Goal: Task Accomplishment & Management: Manage account settings

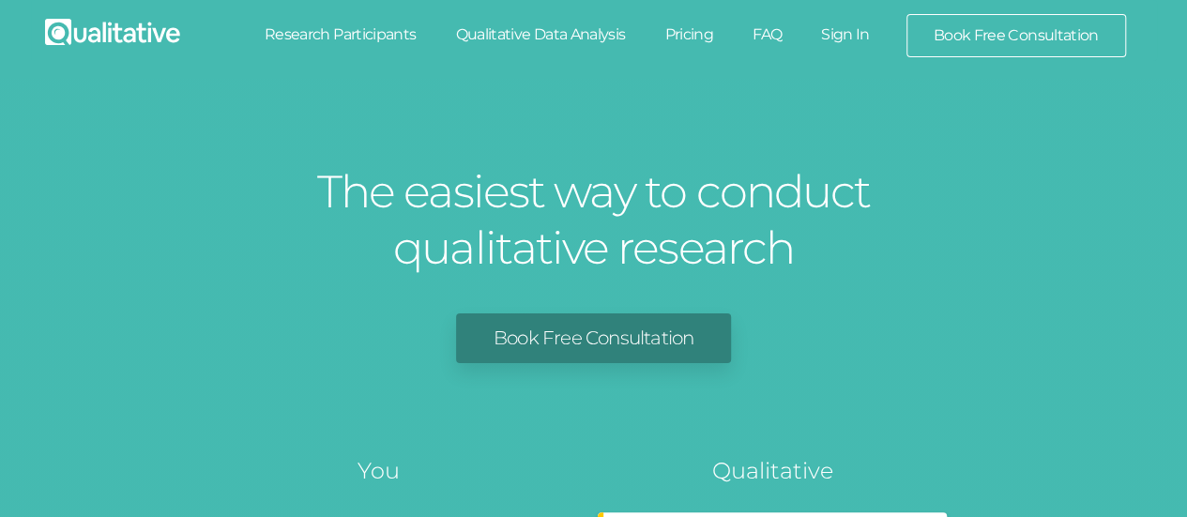
click at [845, 33] on link "Sign In" at bounding box center [845, 34] width 88 height 41
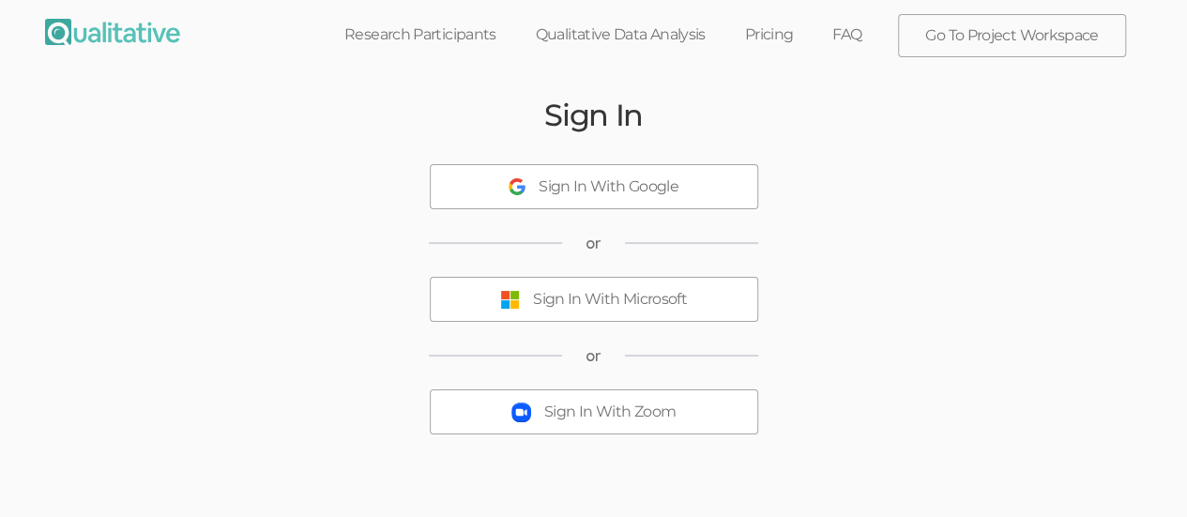
click at [545, 292] on div "Sign In With Microsoft" at bounding box center [610, 300] width 154 height 22
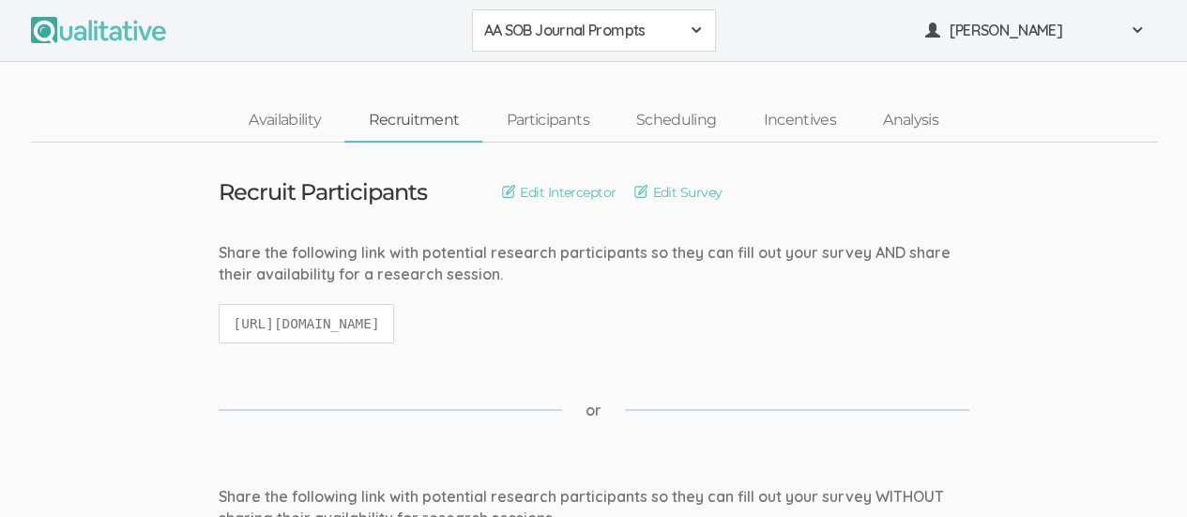
click at [395, 304] on code "https://qualitative.io/screener/68a4e80d909bceb77af2c2db" at bounding box center [307, 324] width 176 height 40
click at [690, 38] on div "AA SOB Journal Prompts" at bounding box center [594, 31] width 220 height 22
click at [621, 74] on span "African American Sense of Belonging" at bounding box center [594, 72] width 220 height 22
click at [289, 123] on link "Availability" at bounding box center [284, 120] width 119 height 40
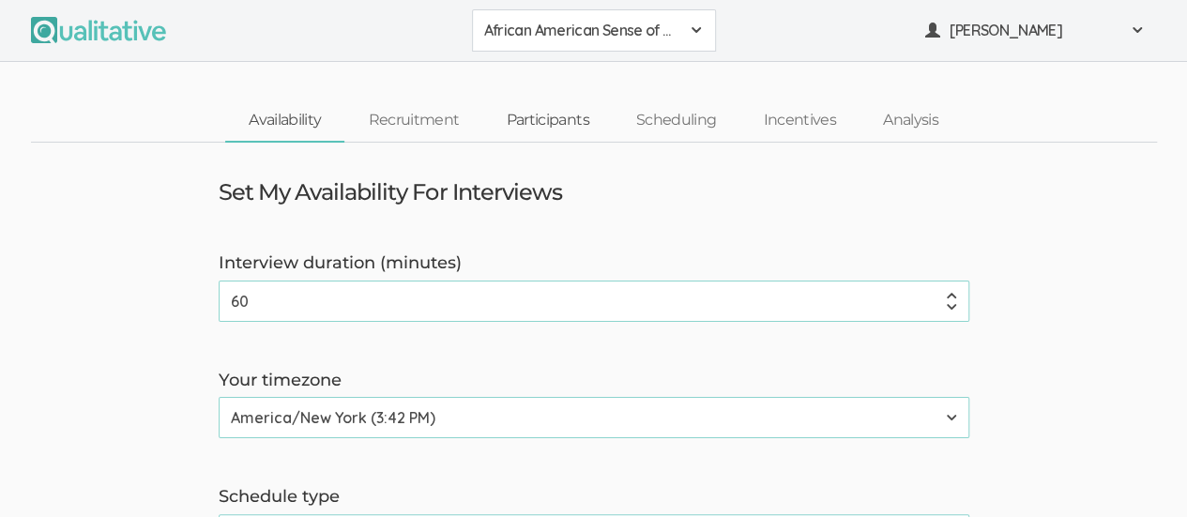
click at [541, 120] on link "Participants" at bounding box center [546, 120] width 129 height 40
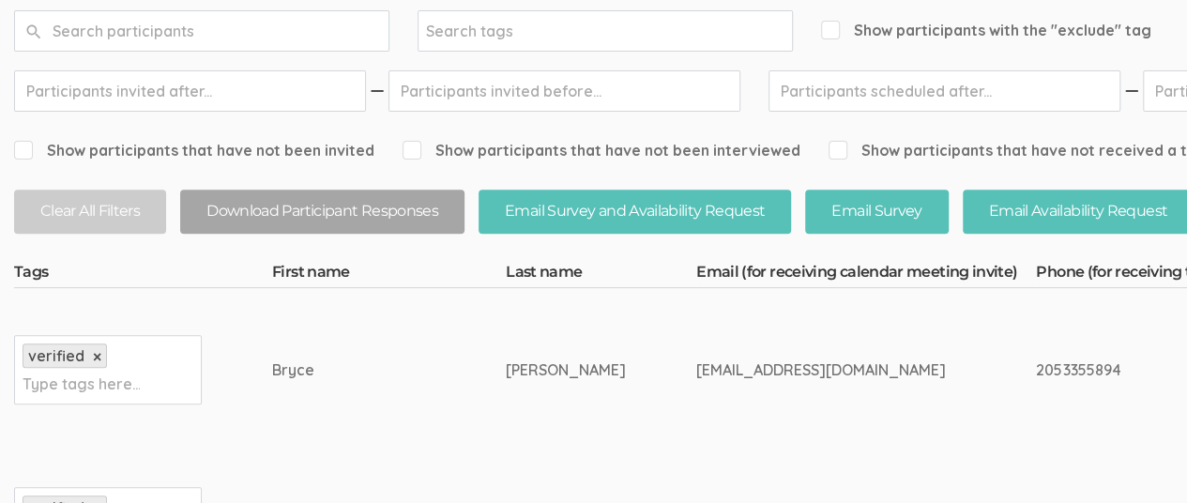
scroll to position [375, 0]
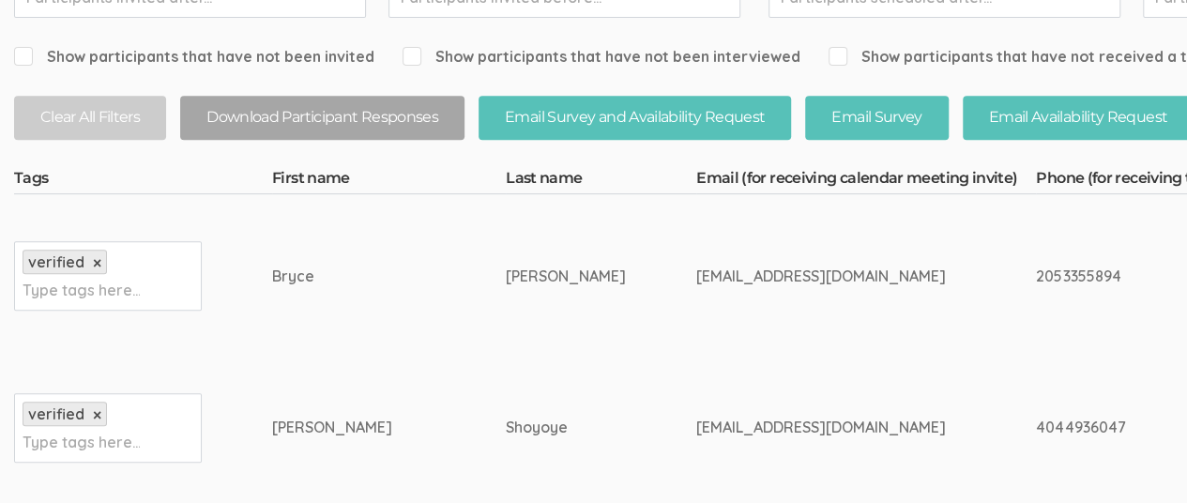
drag, startPoint x: 561, startPoint y: 275, endPoint x: 772, endPoint y: 279, distance: 211.1
click at [772, 279] on div "brycedstephens@gmail.com" at bounding box center [830, 276] width 269 height 22
copy div "brycedstephens@gmail.com"
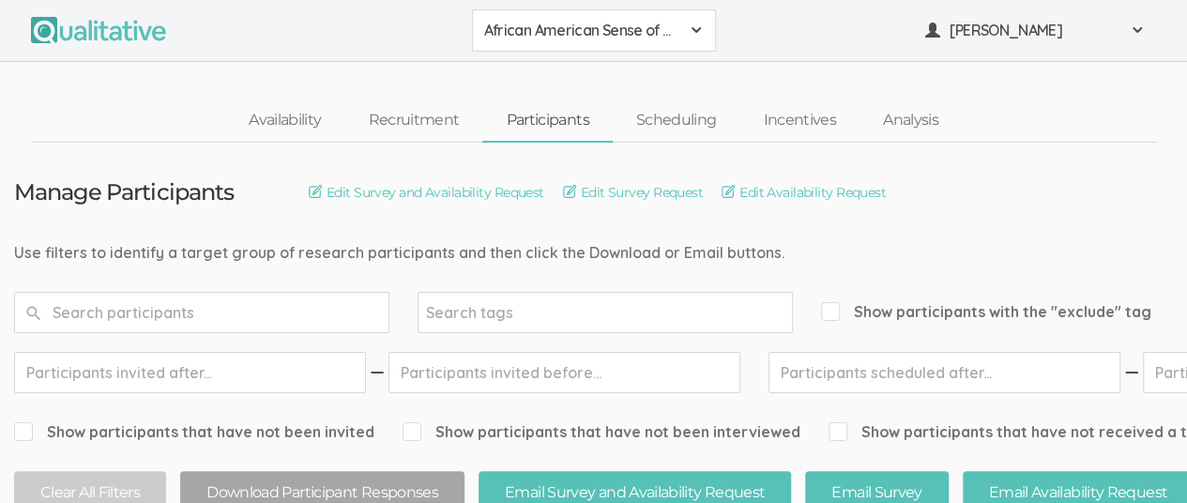
click at [694, 29] on span at bounding box center [696, 30] width 15 height 15
click at [645, 78] on span "AA SOB Journal Prompts" at bounding box center [594, 72] width 220 height 22
click at [917, 119] on link "Analysis" at bounding box center [910, 120] width 102 height 40
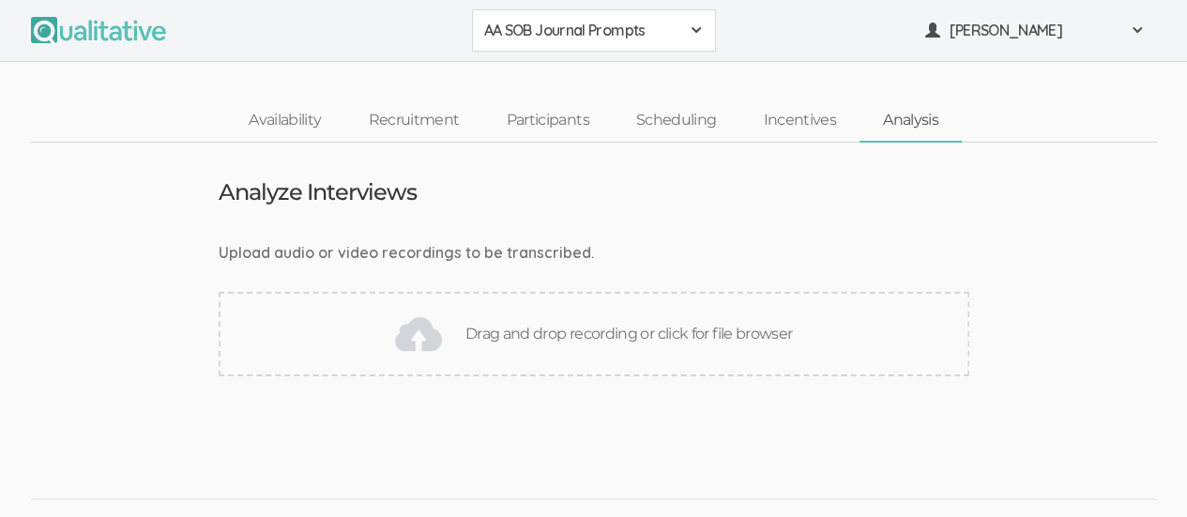
click at [694, 35] on span at bounding box center [696, 30] width 15 height 15
click at [612, 75] on span "African American Sense of Belonging" at bounding box center [594, 72] width 220 height 22
click at [793, 120] on link "Incentives" at bounding box center [799, 120] width 120 height 40
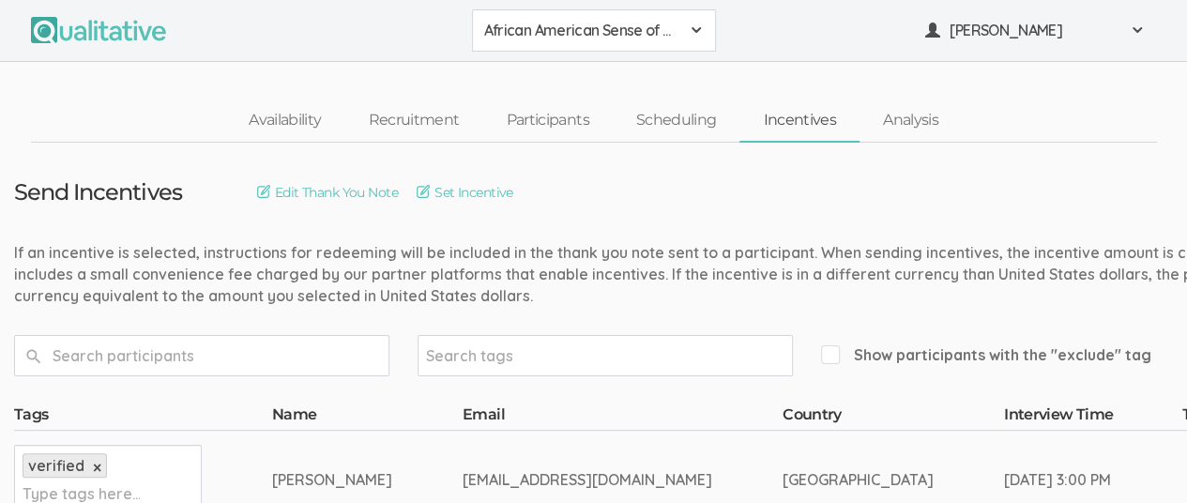
click at [683, 25] on div "African American Sense of Belonging" at bounding box center [594, 31] width 220 height 22
click at [634, 68] on span "AA SOB Journal Prompts" at bounding box center [594, 72] width 220 height 22
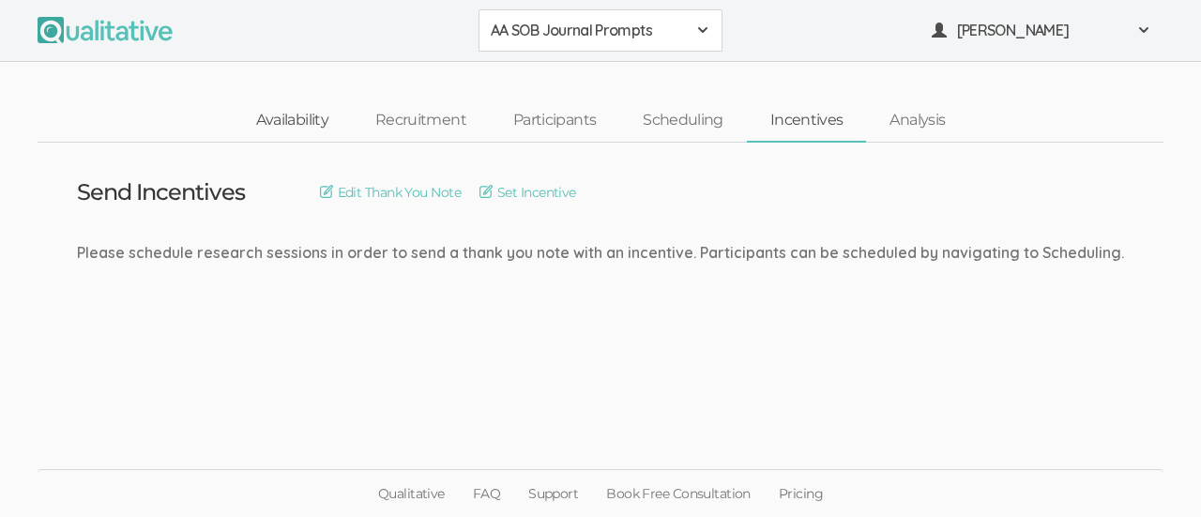
click at [296, 119] on link "Availability" at bounding box center [292, 120] width 119 height 40
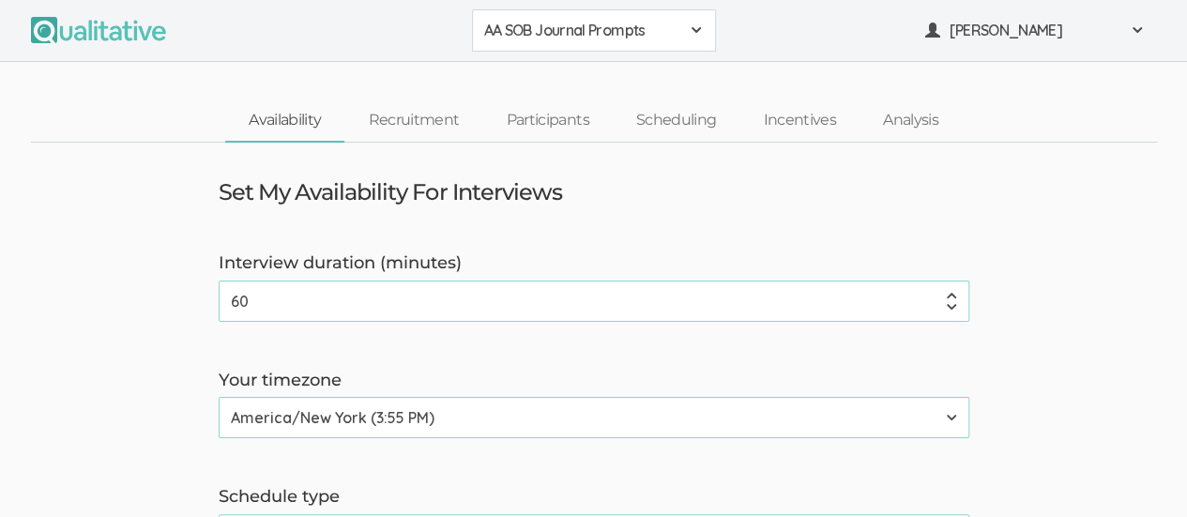
click at [683, 25] on div "AA SOB Journal Prompts" at bounding box center [594, 31] width 220 height 22
click at [568, 77] on span "African American Sense of Belonging" at bounding box center [594, 72] width 220 height 22
click at [674, 114] on link "Scheduling" at bounding box center [677, 120] width 128 height 40
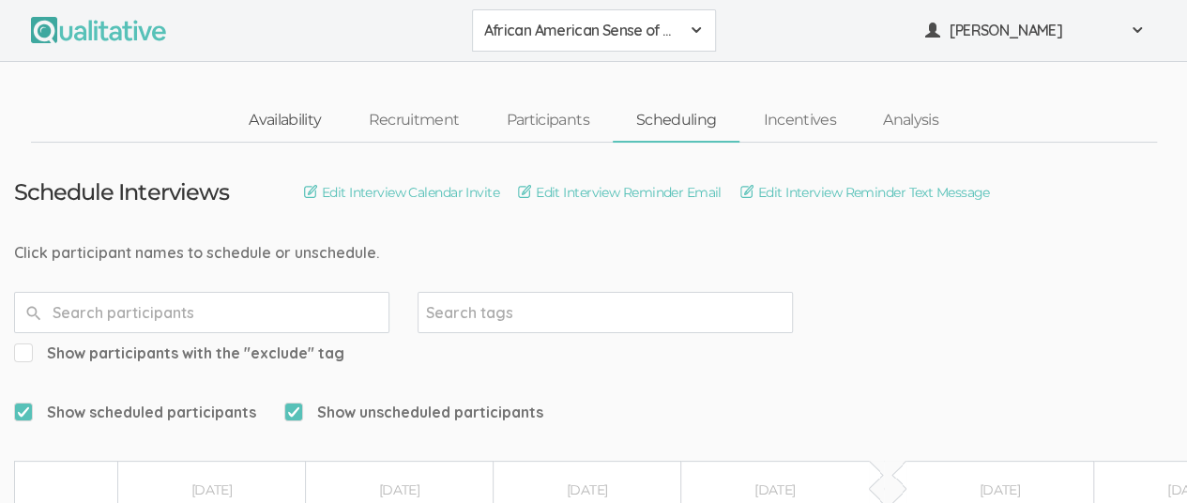
click at [272, 123] on link "Availability" at bounding box center [284, 120] width 119 height 40
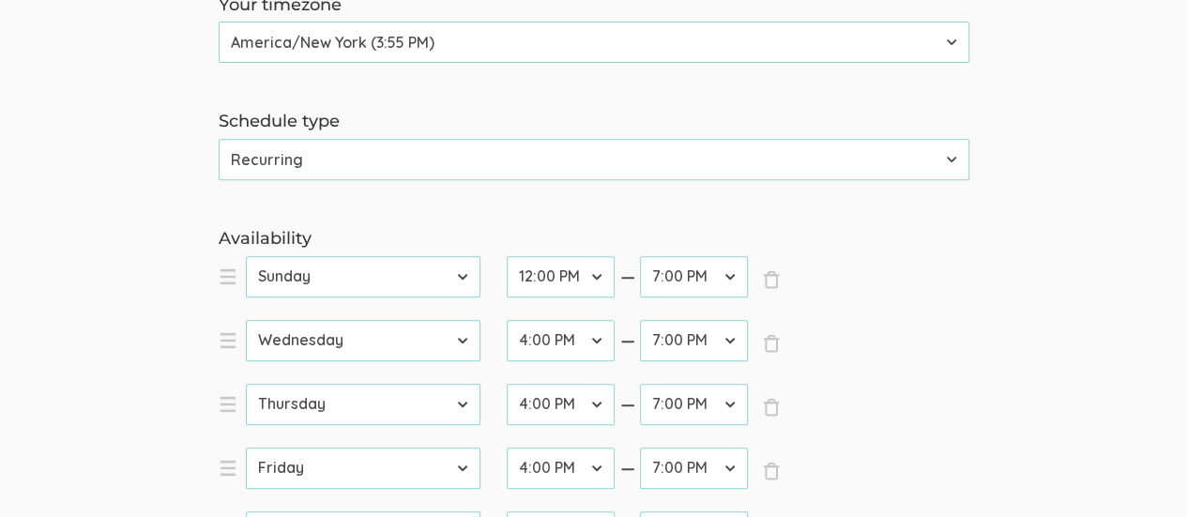
scroll to position [469, 0]
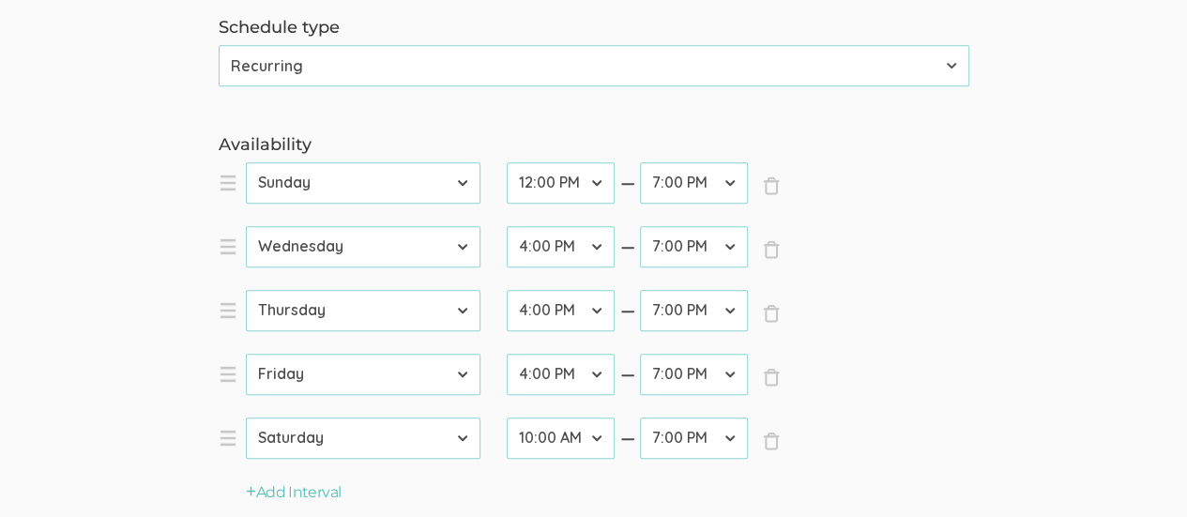
click at [728, 181] on select "12:00 AM 12:30 AM 1:00 AM 1:30 AM 2:00 AM 2:30 AM 3:00 AM 3:30 AM 4:00 AM 4:30 …" at bounding box center [694, 182] width 108 height 41
select select "33"
click at [640, 162] on select "12:00 AM 12:30 AM 1:00 AM 1:30 AM 2:00 AM 2:30 AM 3:00 AM 3:30 AM 4:00 AM 4:30 …" at bounding box center [694, 182] width 108 height 41
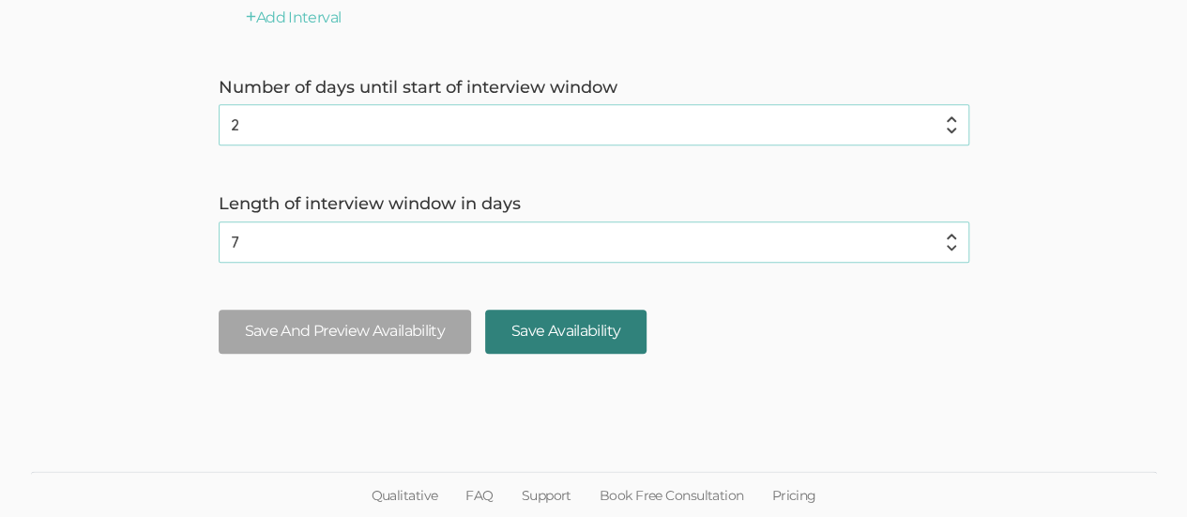
click at [576, 342] on input "Save Availability" at bounding box center [565, 332] width 161 height 44
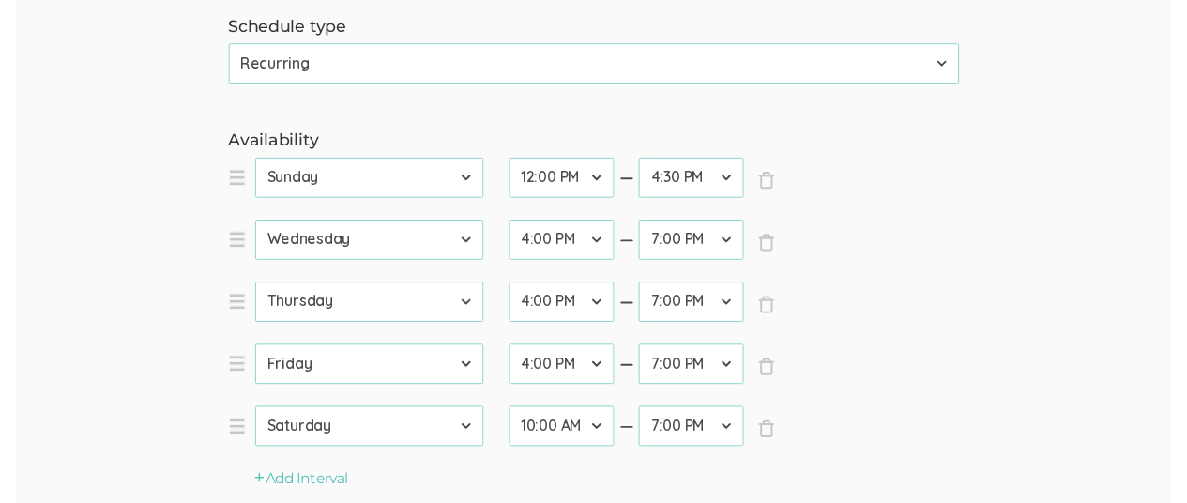
scroll to position [0, 0]
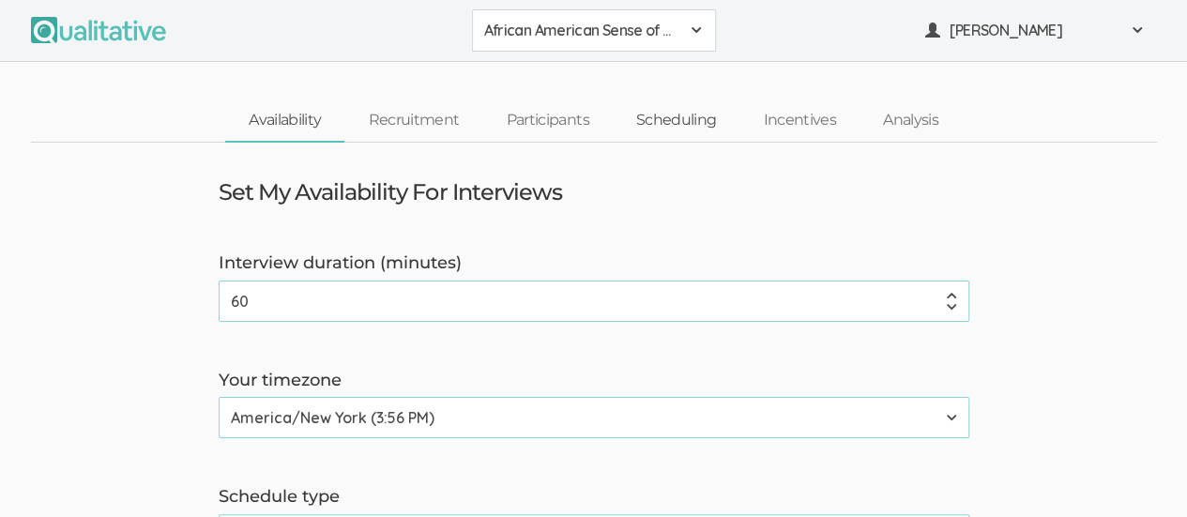
click at [668, 119] on link "Scheduling" at bounding box center [677, 120] width 128 height 40
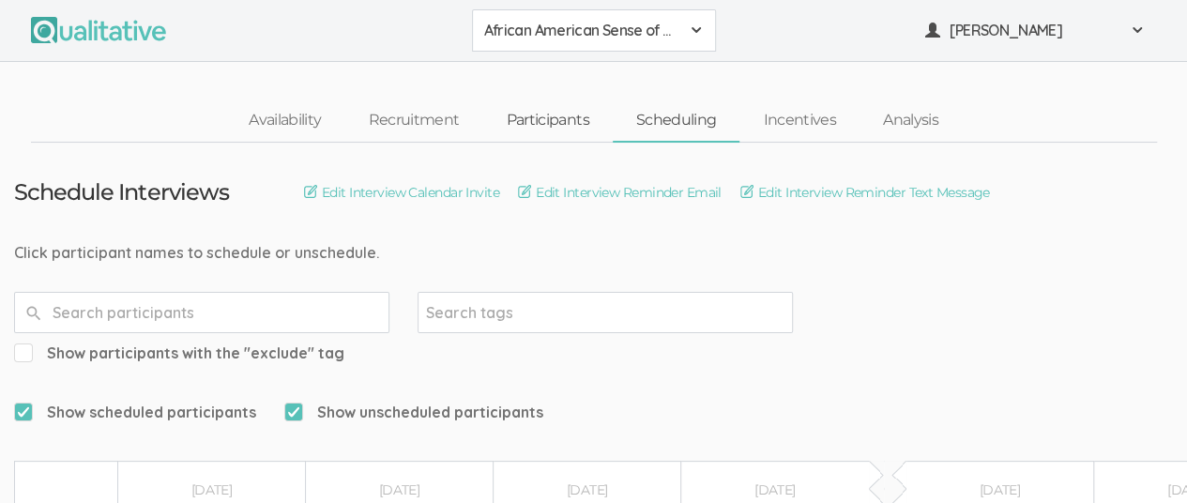
click at [542, 123] on link "Participants" at bounding box center [546, 120] width 129 height 40
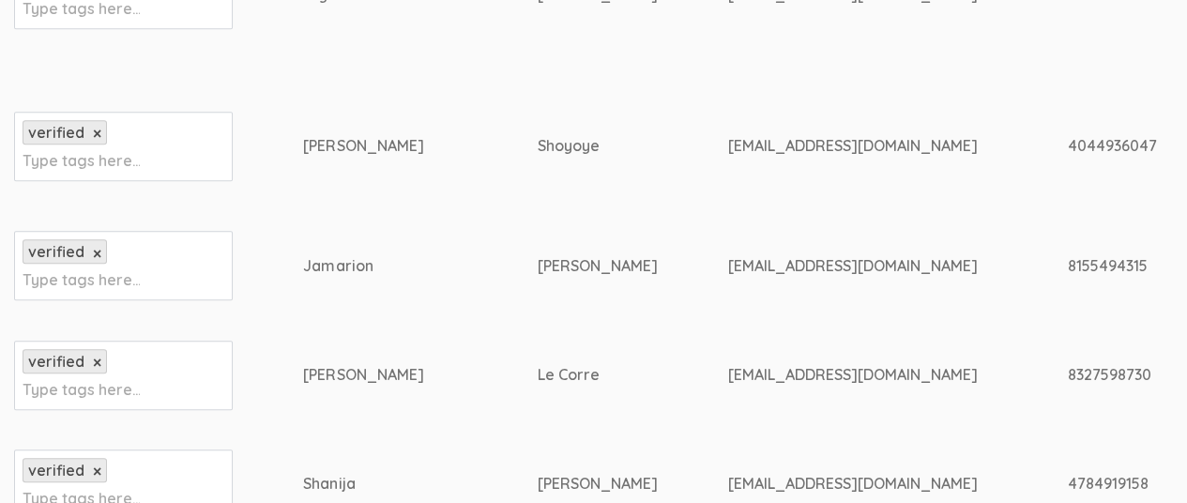
scroll to position [750, 0]
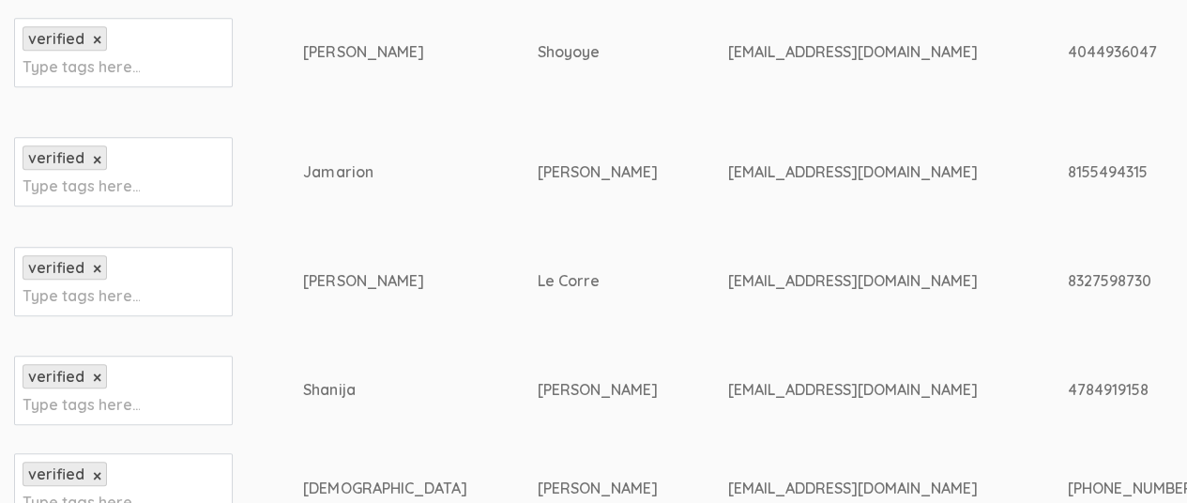
drag, startPoint x: 559, startPoint y: 170, endPoint x: 764, endPoint y: 175, distance: 204.6
click at [764, 175] on div "jjcalvin3310@gmail.com" at bounding box center [861, 172] width 269 height 22
copy div "jjcalvin3310@gmail.com"
click at [310, 181] on div "Jamarion" at bounding box center [384, 172] width 163 height 22
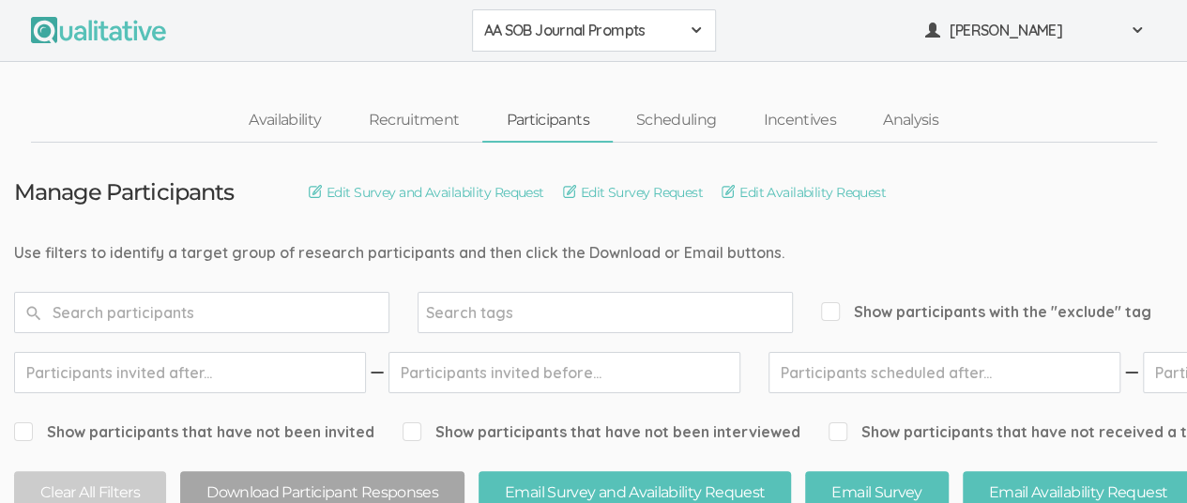
click at [689, 35] on span at bounding box center [696, 30] width 15 height 15
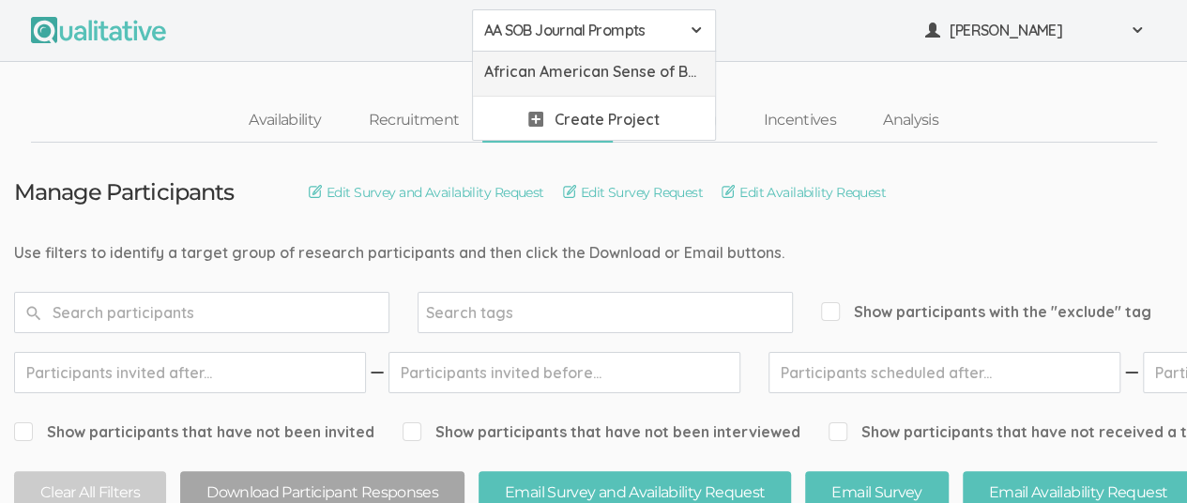
click at [625, 80] on span "African American Sense of Belonging" at bounding box center [594, 72] width 220 height 22
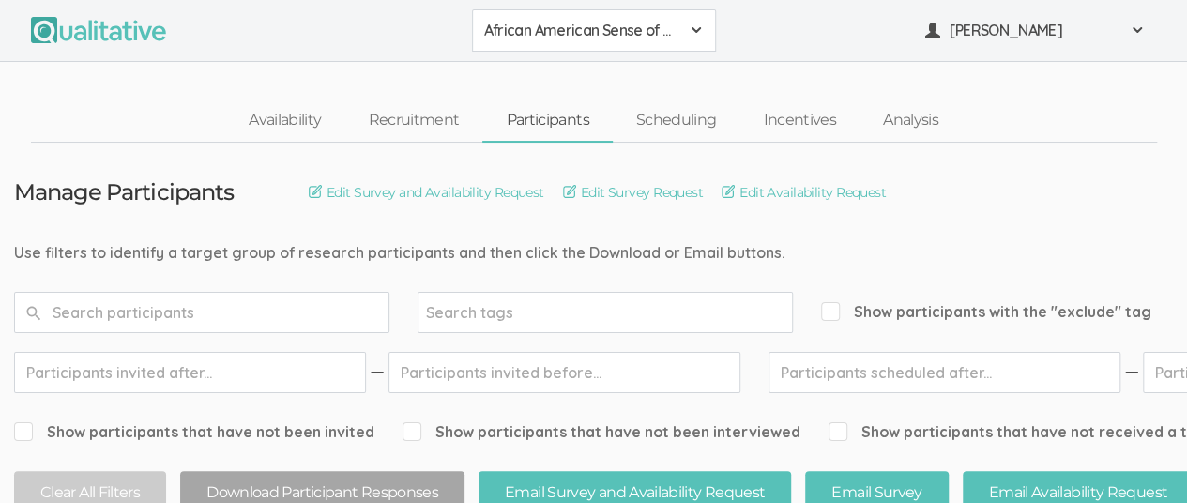
click at [685, 32] on div "African American Sense of Belonging" at bounding box center [594, 31] width 220 height 22
click at [602, 76] on span "AA SOB Journal Prompts" at bounding box center [594, 72] width 220 height 22
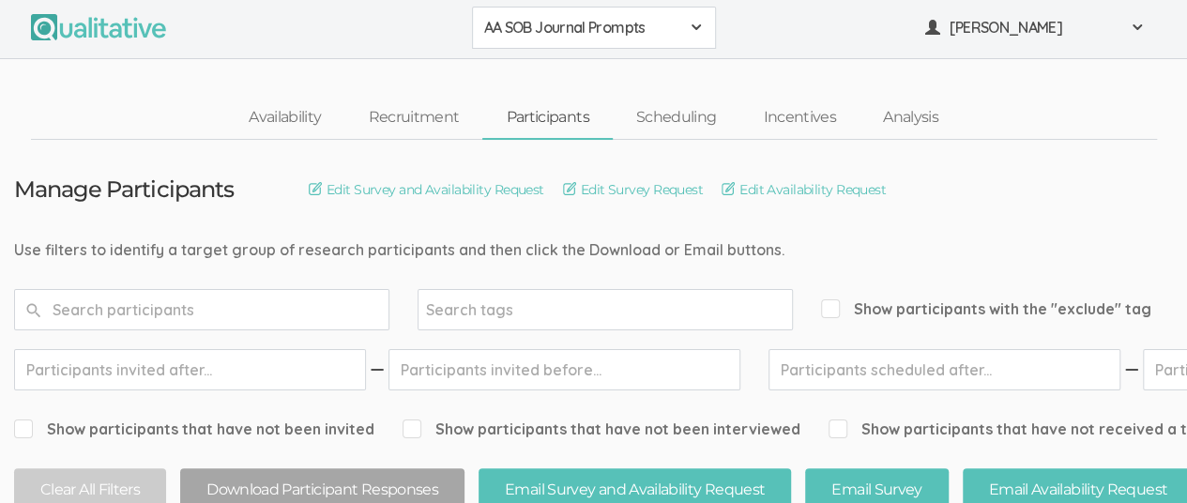
scroll to position [1, 0]
